Goal: Navigation & Orientation: Find specific page/section

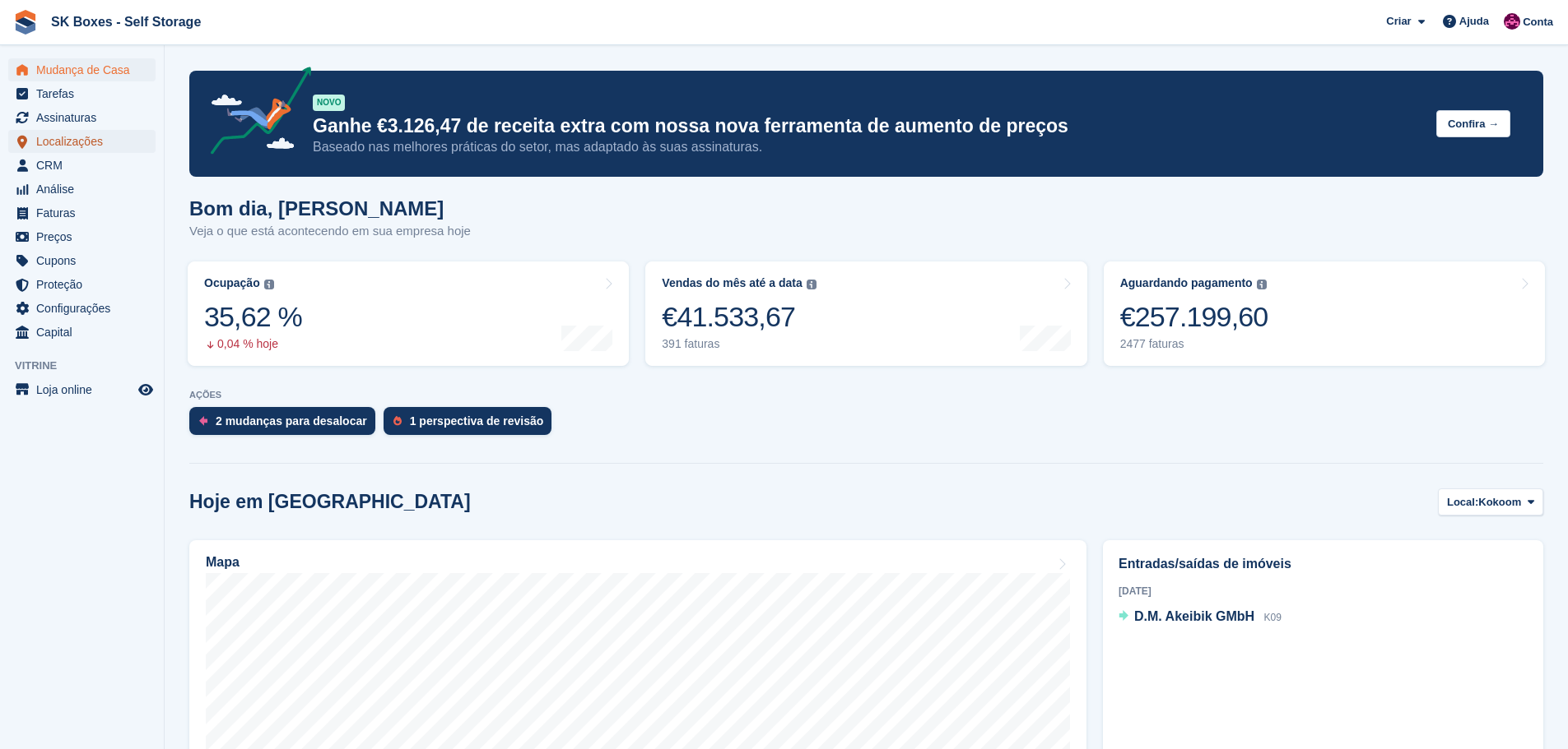
click at [69, 143] on span "Localizações" at bounding box center [86, 142] width 99 height 23
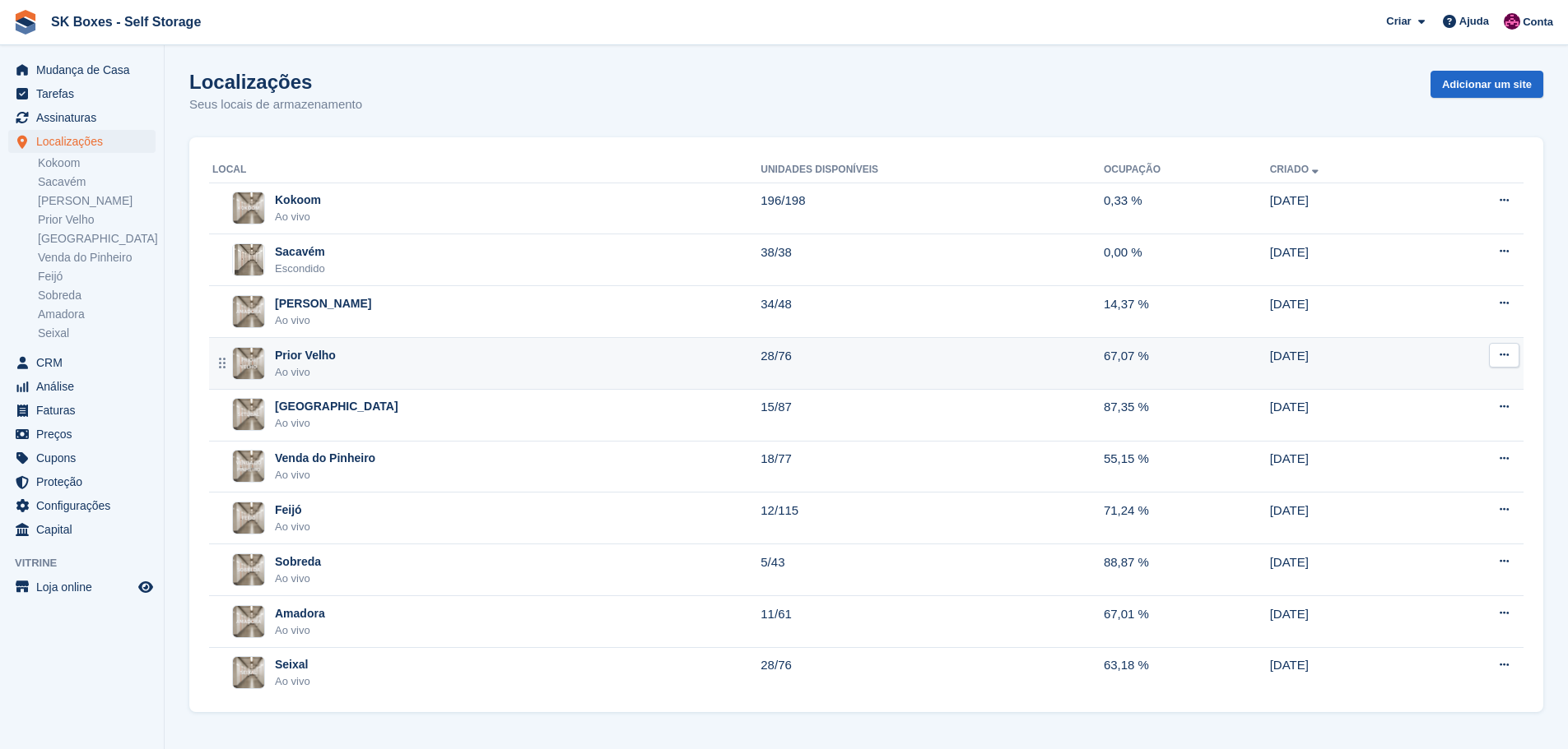
click at [369, 358] on div "Prior Velho Ao vivo" at bounding box center [486, 364] width 548 height 34
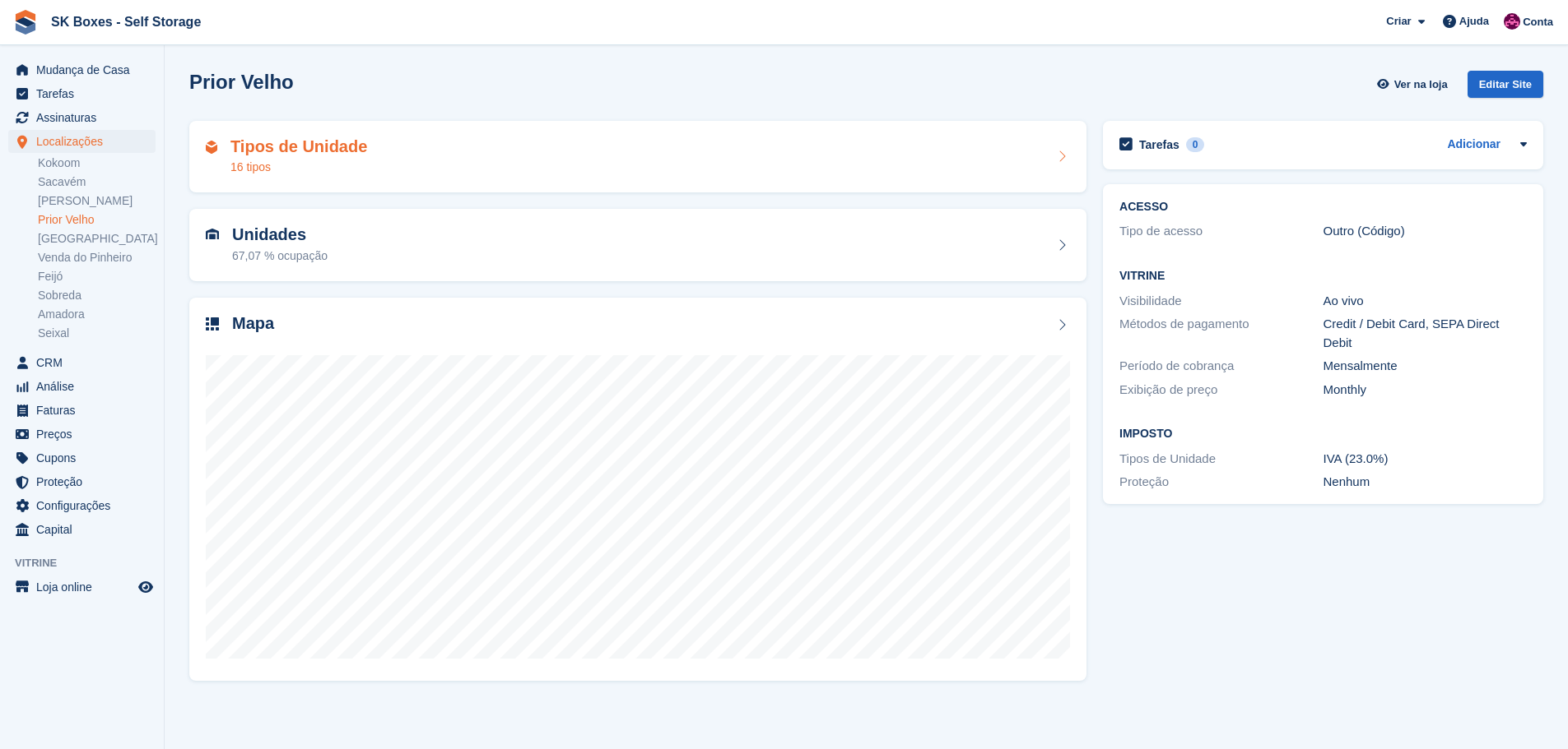
click at [433, 176] on div "Tipos de Unidade 16 tipos" at bounding box center [638, 158] width 897 height 73
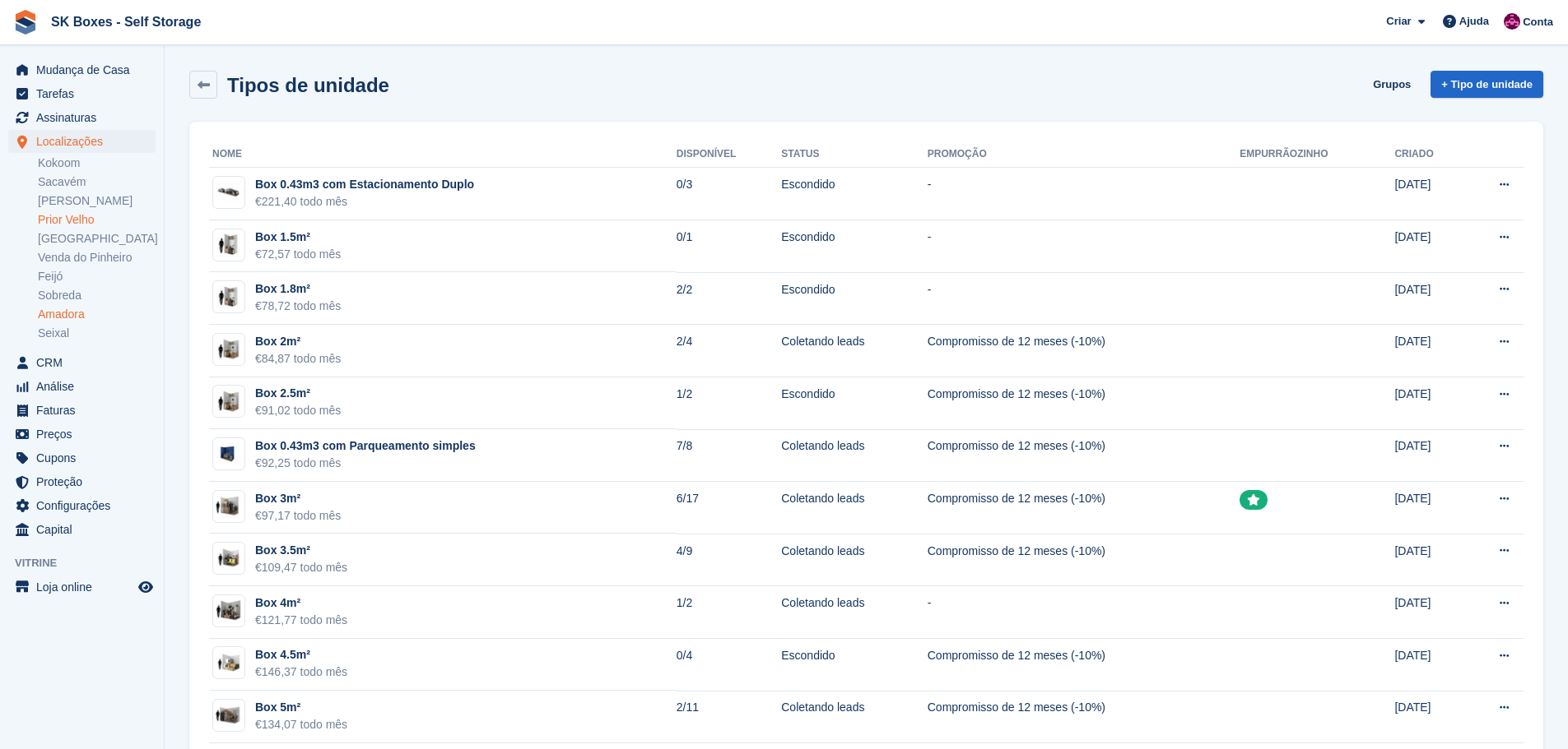
click at [48, 310] on link "Amadora" at bounding box center [97, 315] width 118 height 16
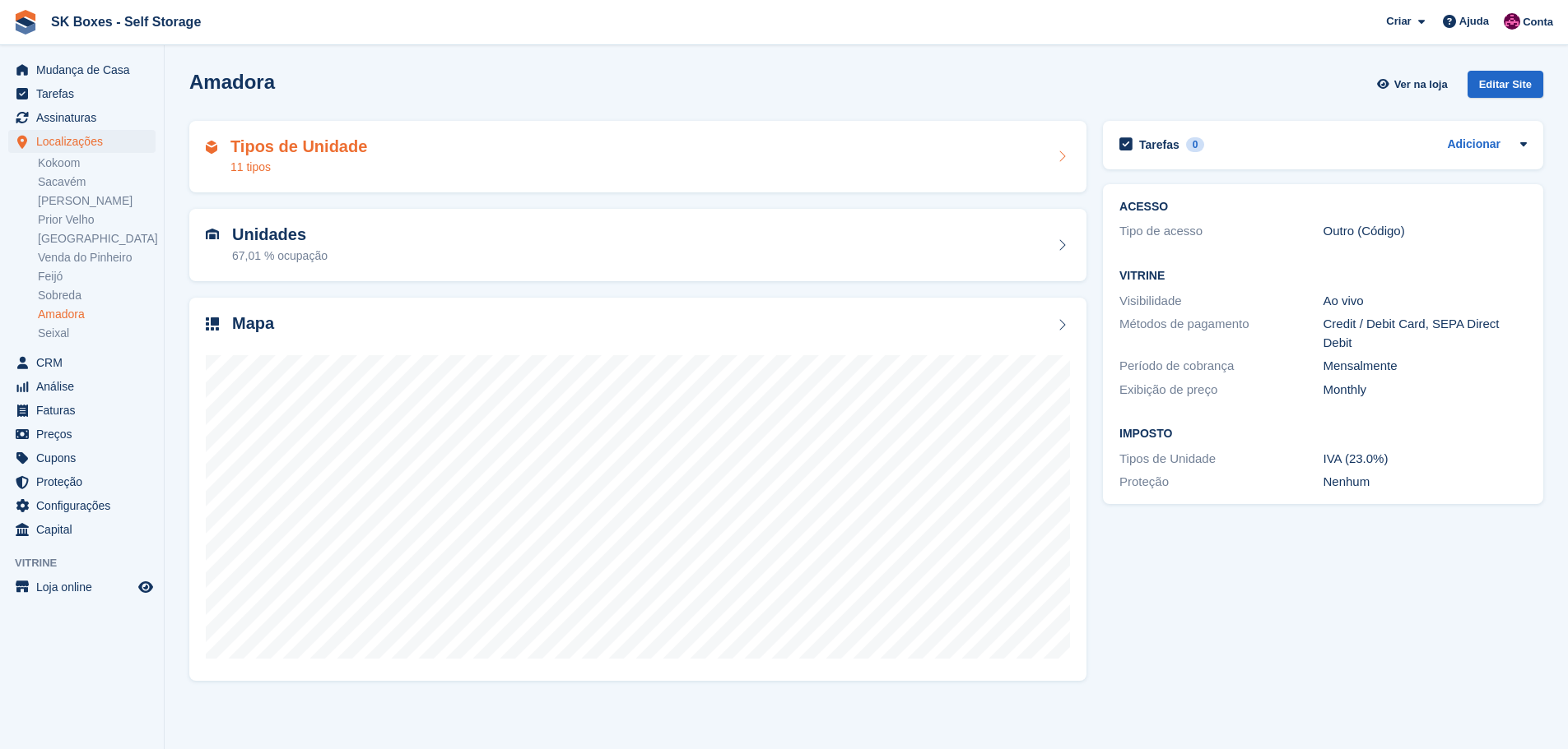
click at [494, 150] on div "Tipos de Unidade 11 tipos" at bounding box center [638, 157] width 865 height 40
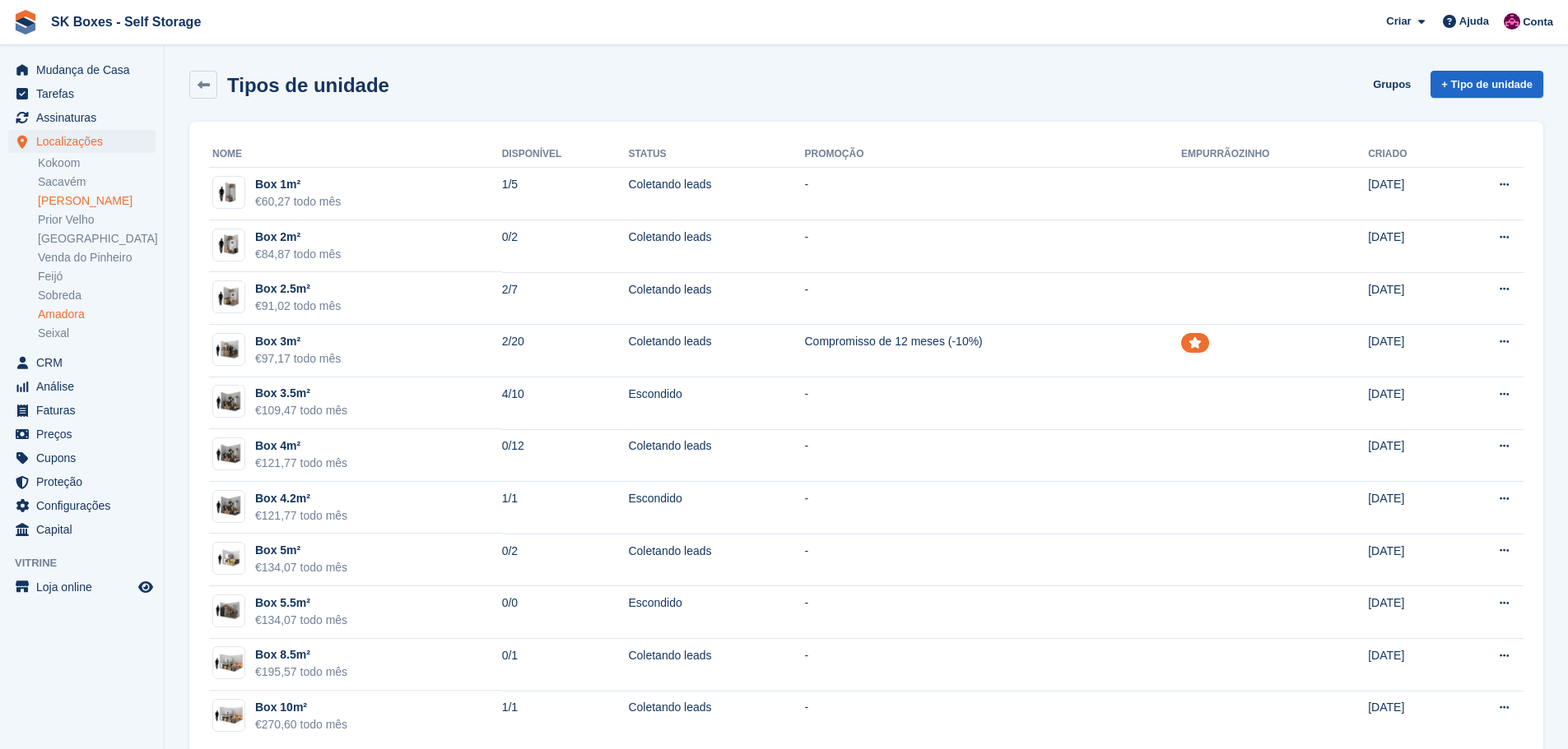
click at [111, 204] on link "[PERSON_NAME]" at bounding box center [97, 201] width 118 height 16
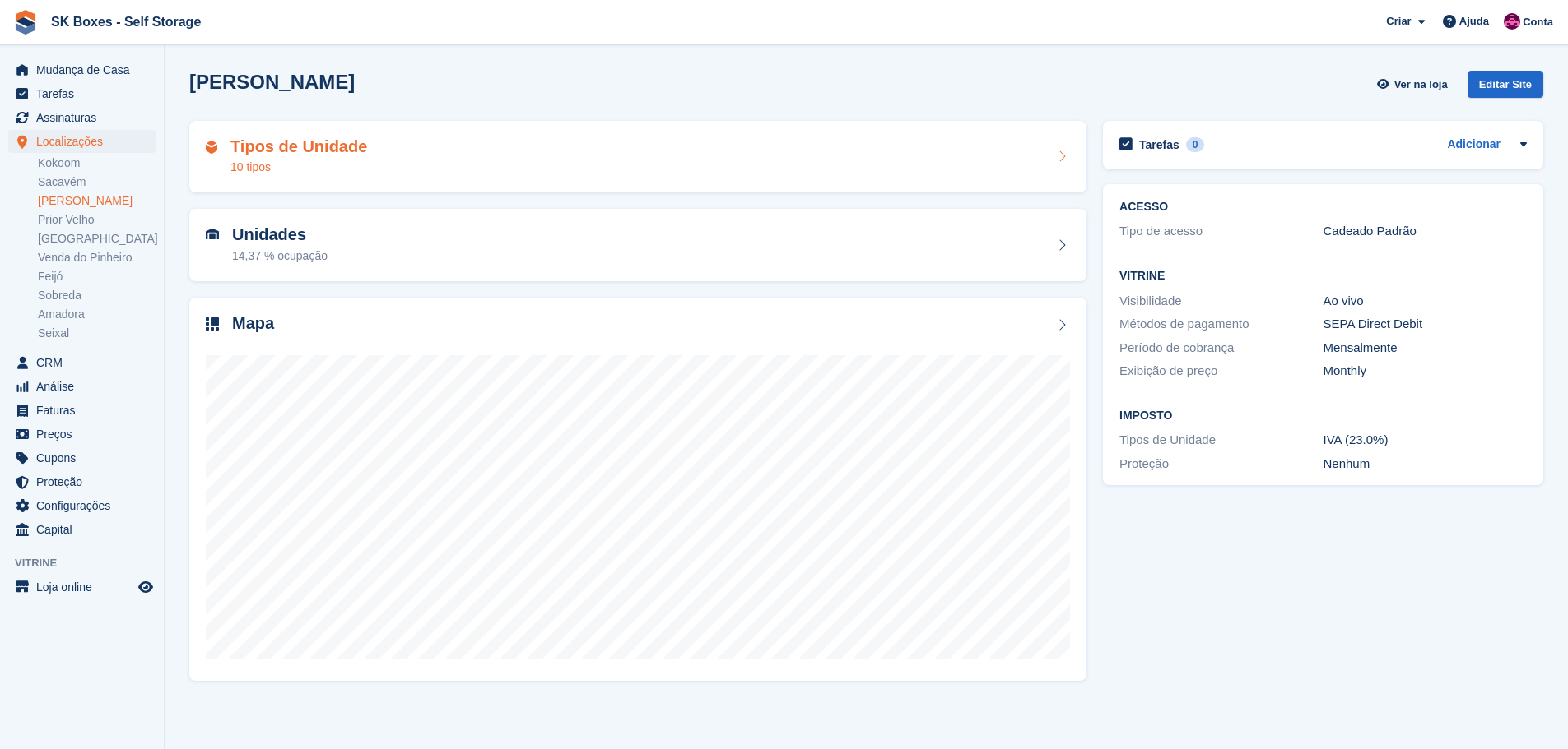
click at [355, 163] on div "10 tipos" at bounding box center [299, 167] width 136 height 18
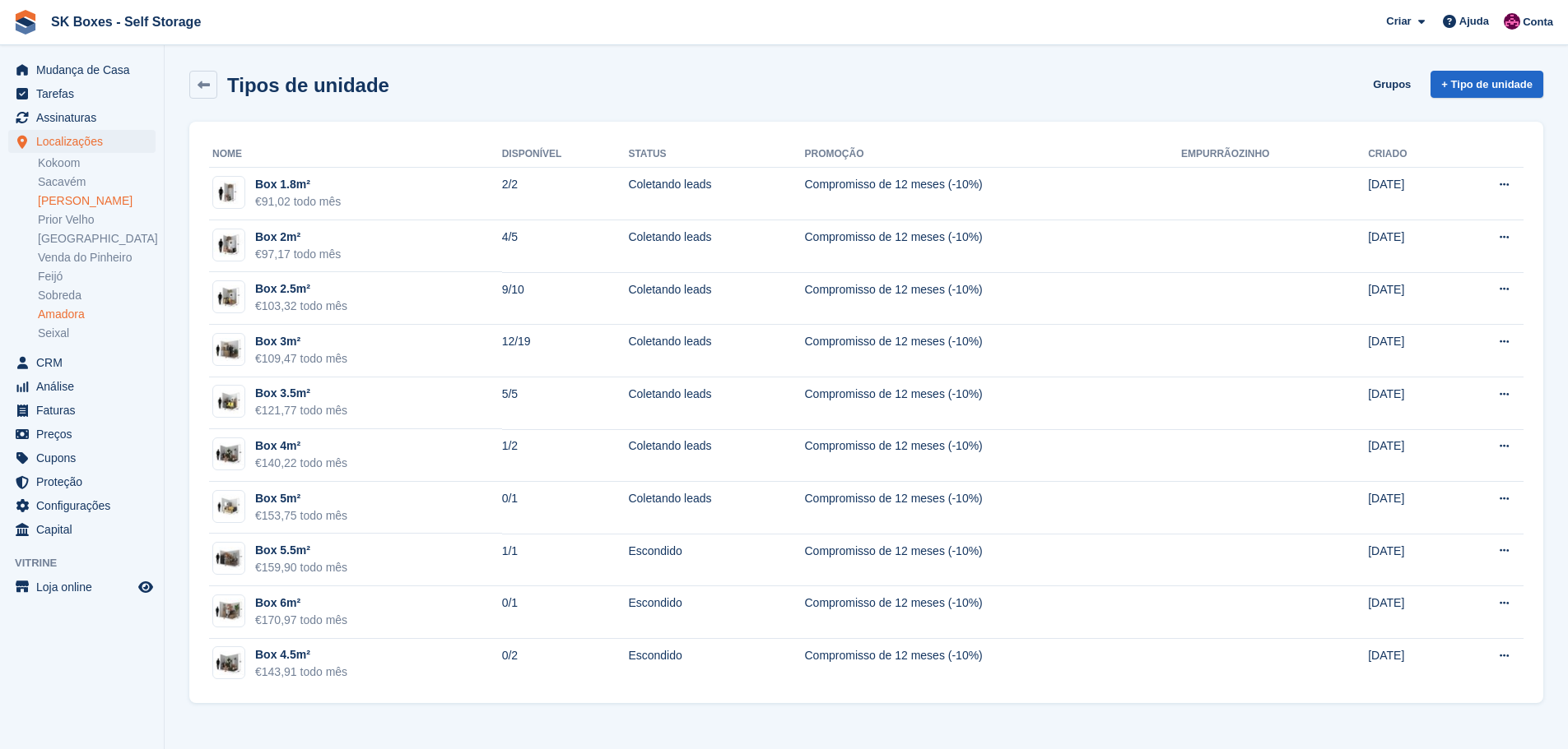
click at [71, 320] on link "Amadora" at bounding box center [97, 315] width 118 height 16
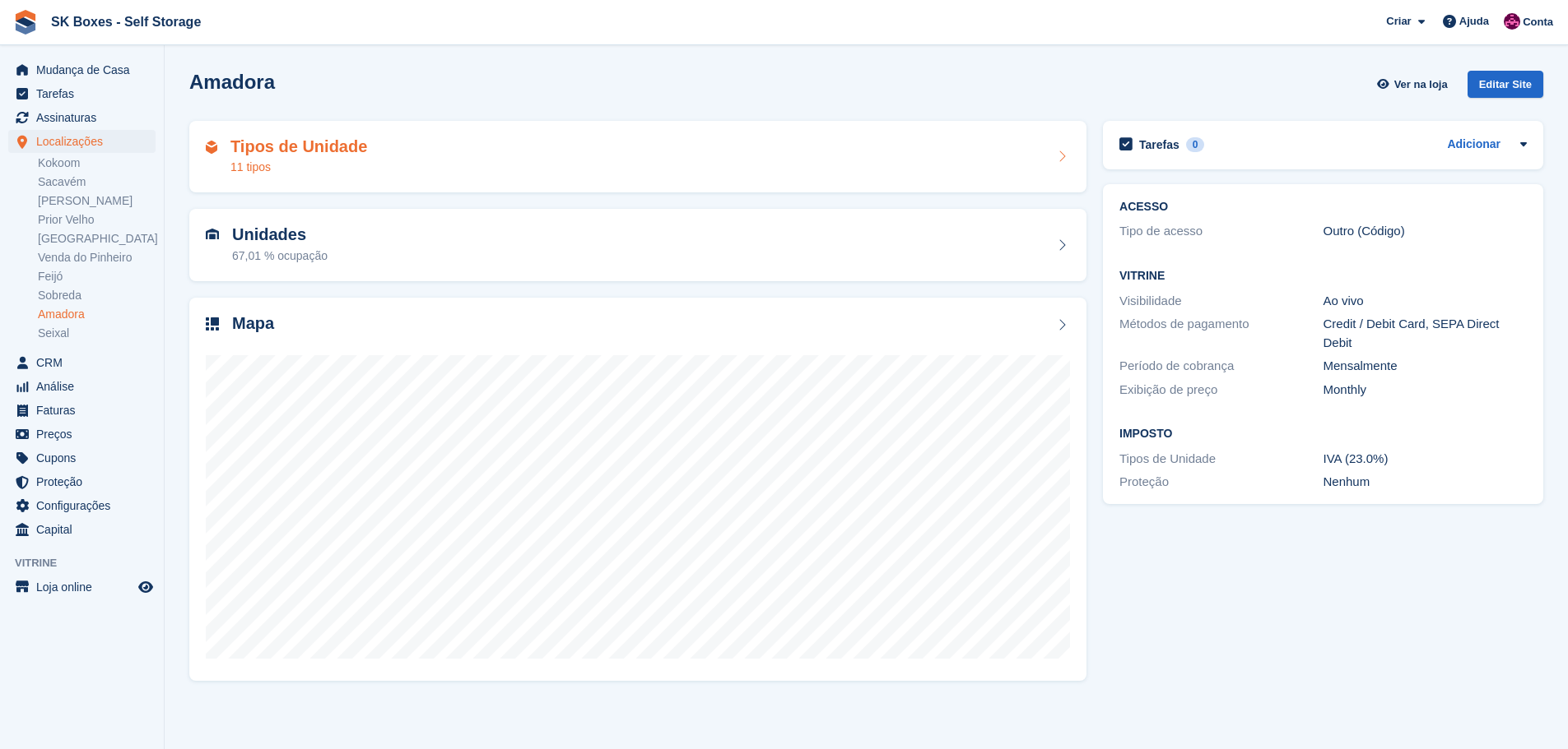
click at [316, 161] on div "11 tipos" at bounding box center [299, 167] width 136 height 18
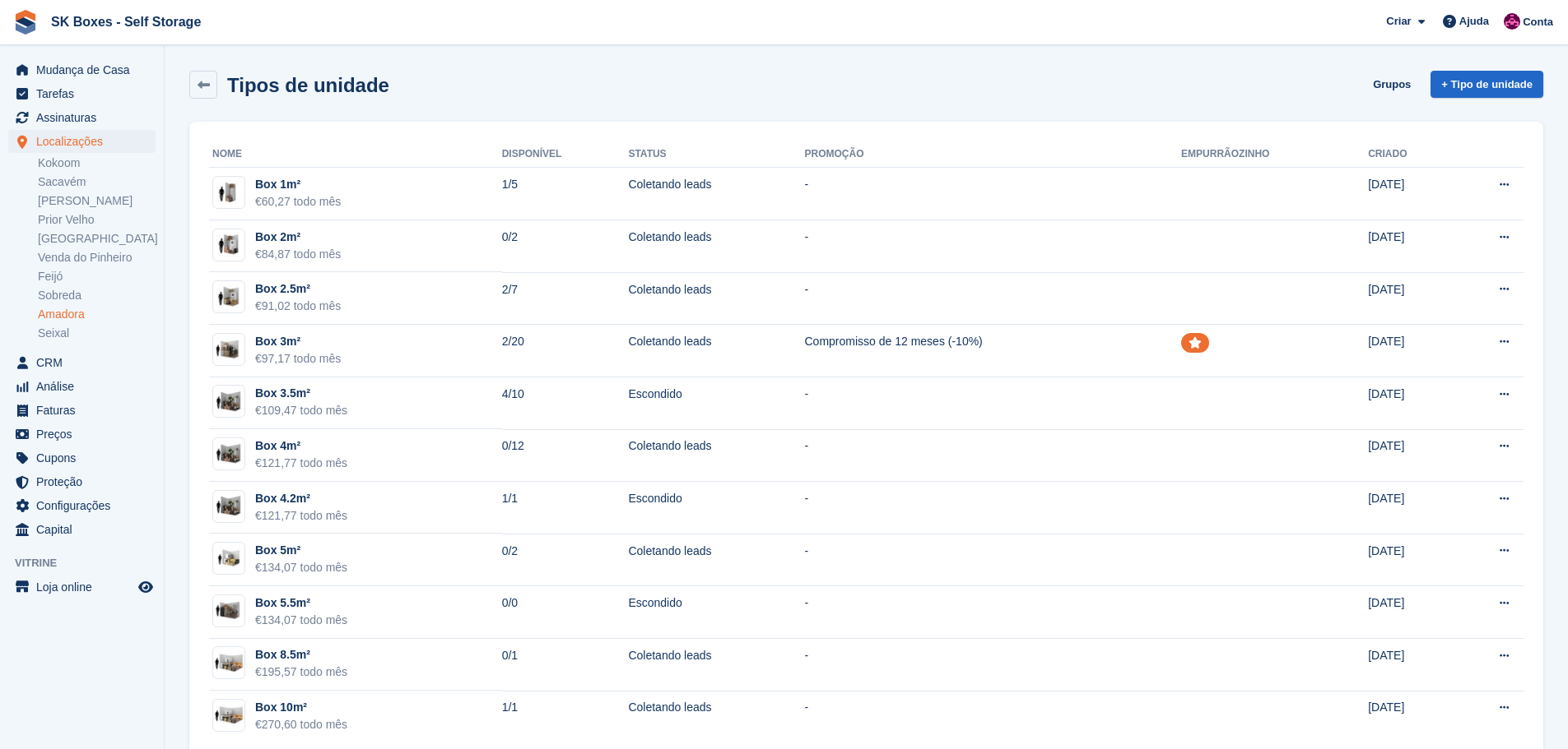
click at [49, 322] on li "Amadora" at bounding box center [101, 315] width 126 height 18
click at [49, 328] on link "Seixal" at bounding box center [97, 334] width 118 height 16
